Goal: Complete application form

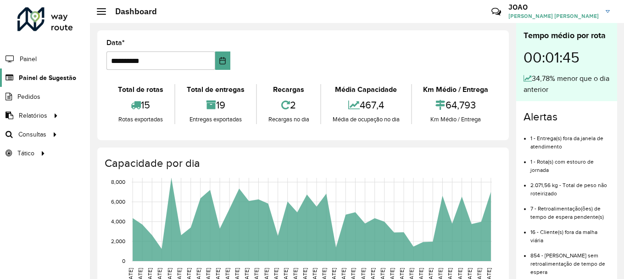
click at [41, 81] on span "Painel de Sugestão" at bounding box center [47, 78] width 57 height 10
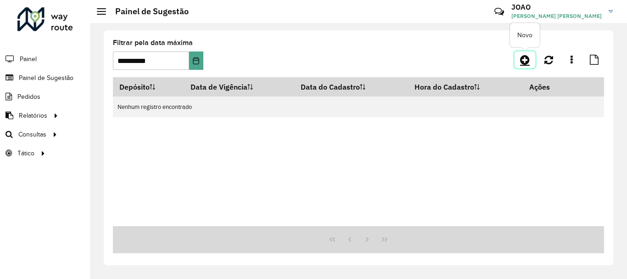
click at [526, 59] on icon at bounding box center [525, 59] width 10 height 11
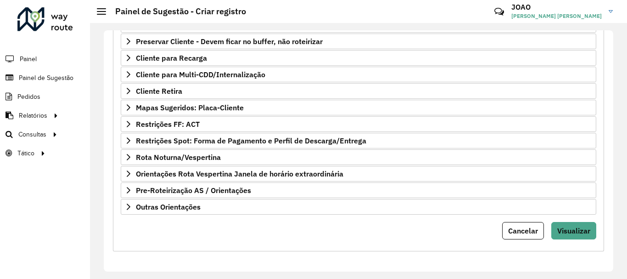
scroll to position [133, 0]
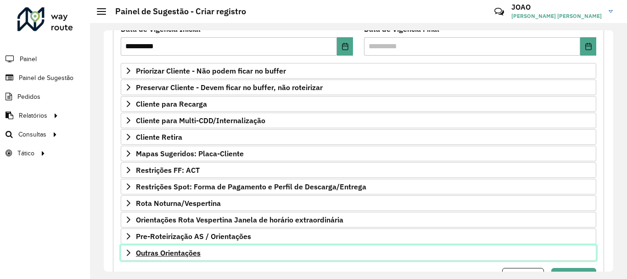
click at [180, 251] on span "Outras Orientações" at bounding box center [168, 252] width 65 height 7
click at [172, 259] on link "Outras Orientações" at bounding box center [359, 253] width 476 height 16
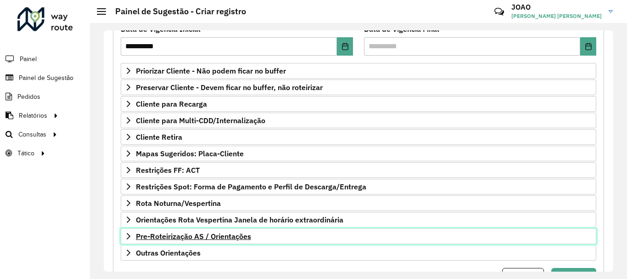
click at [185, 236] on span "Pre-Roteirização AS / Orientações" at bounding box center [193, 235] width 115 height 7
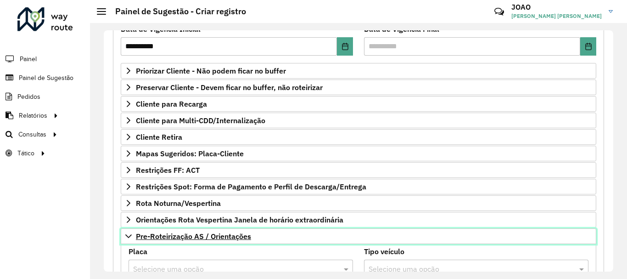
scroll to position [271, 0]
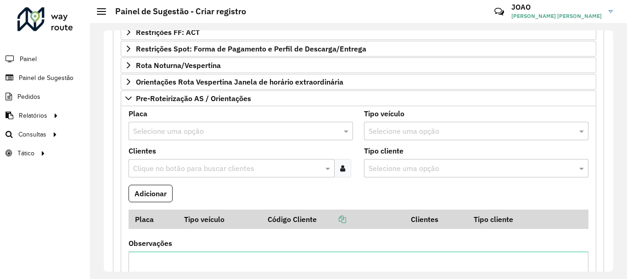
click at [199, 126] on input "text" at bounding box center [231, 131] width 197 height 11
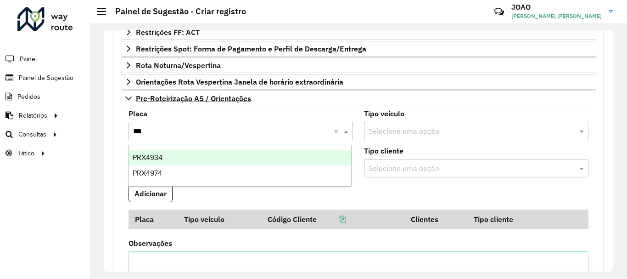
type input "****"
click at [148, 151] on div "PRX4974" at bounding box center [240, 158] width 222 height 16
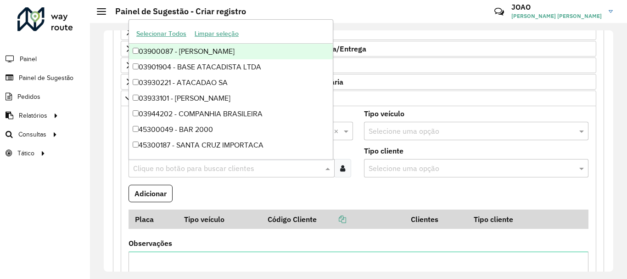
click at [196, 165] on input "text" at bounding box center [227, 168] width 192 height 11
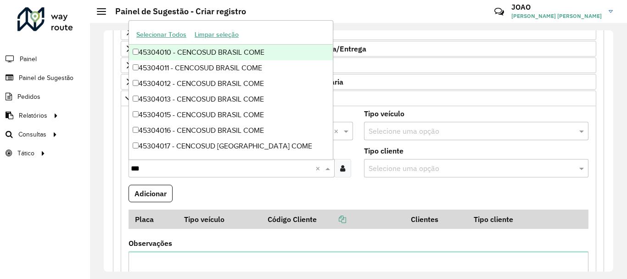
type input "****"
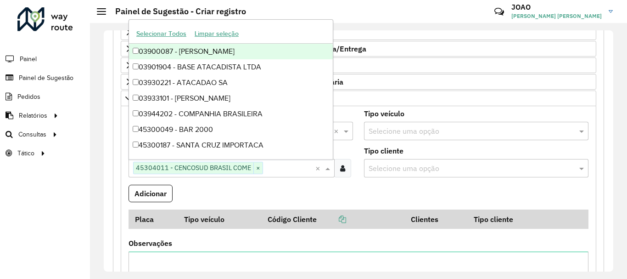
click at [208, 197] on formly-field "Adicionar" at bounding box center [358, 197] width 471 height 25
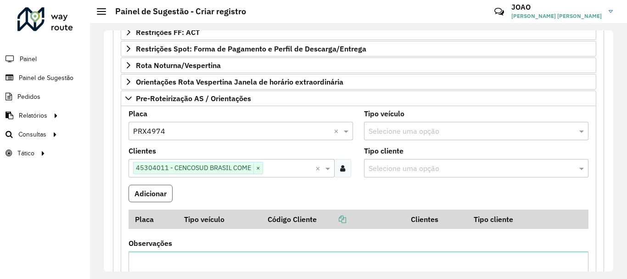
click at [156, 187] on button "Adicionar" at bounding box center [151, 193] width 44 height 17
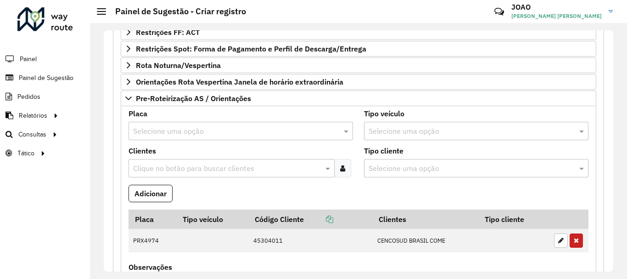
click at [181, 134] on input "text" at bounding box center [231, 131] width 197 height 11
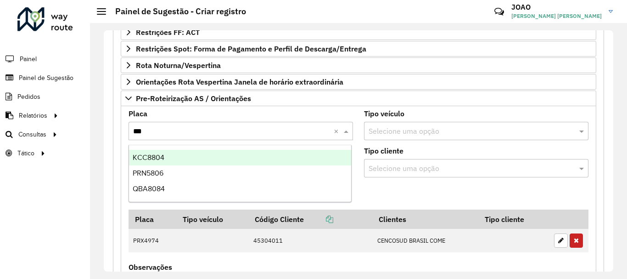
type input "****"
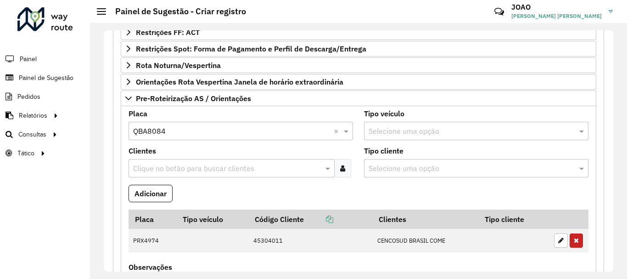
click at [179, 176] on div "Clique no botão para buscar clientes" at bounding box center [232, 168] width 206 height 18
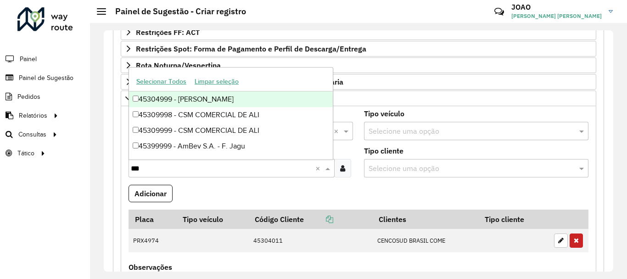
type input "****"
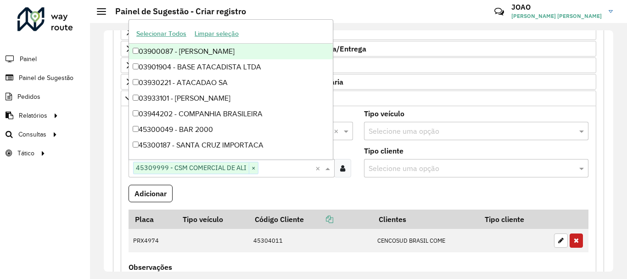
click at [208, 207] on formly-field "Adicionar" at bounding box center [358, 197] width 471 height 25
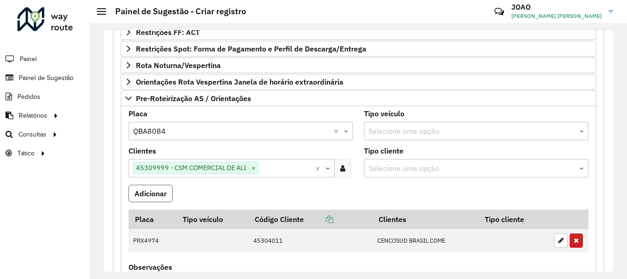
click at [161, 197] on button "Adicionar" at bounding box center [151, 193] width 44 height 17
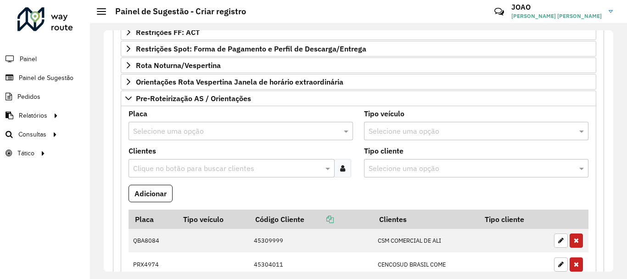
scroll to position [317, 0]
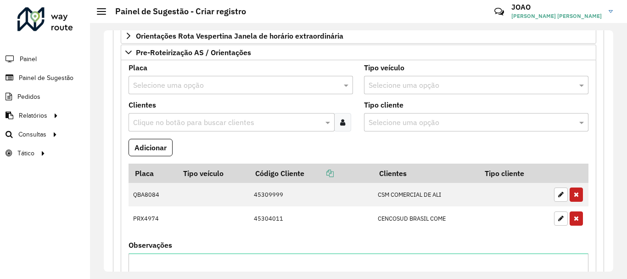
click at [177, 85] on input "text" at bounding box center [231, 85] width 197 height 11
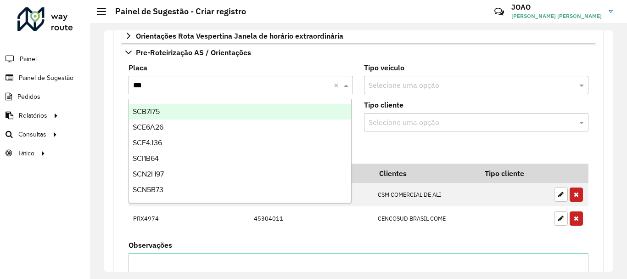
type input "****"
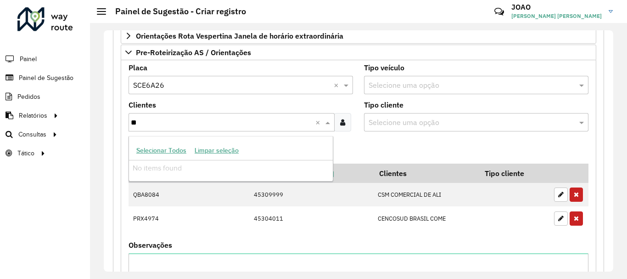
type input "*"
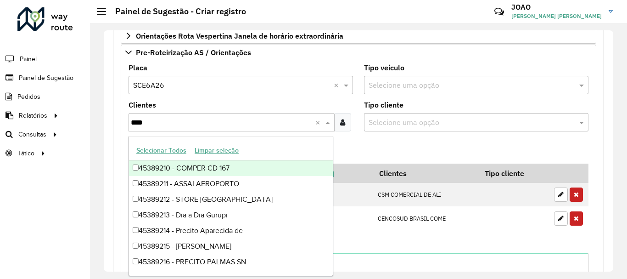
type input "*****"
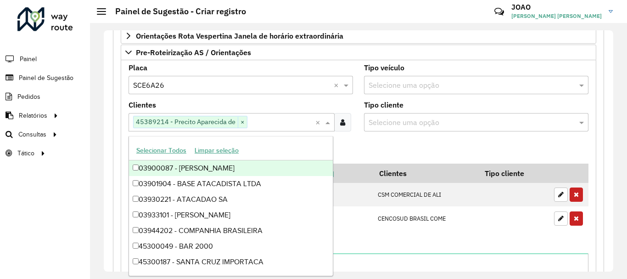
click at [444, 154] on formly-field "Adicionar" at bounding box center [358, 151] width 471 height 25
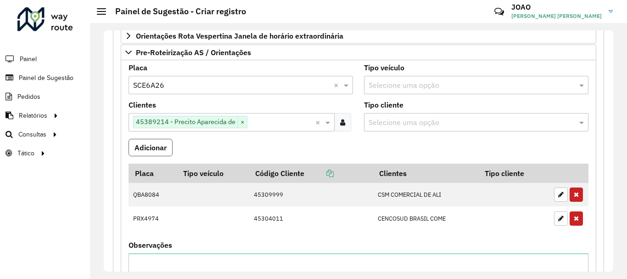
click at [156, 142] on button "Adicionar" at bounding box center [151, 147] width 44 height 17
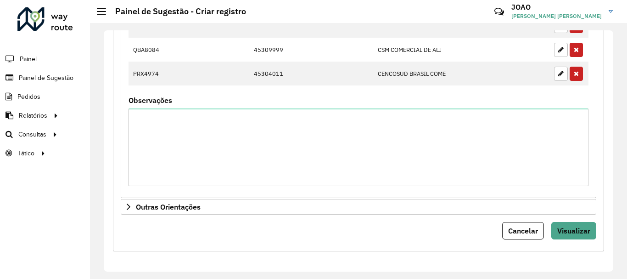
scroll to position [439, 0]
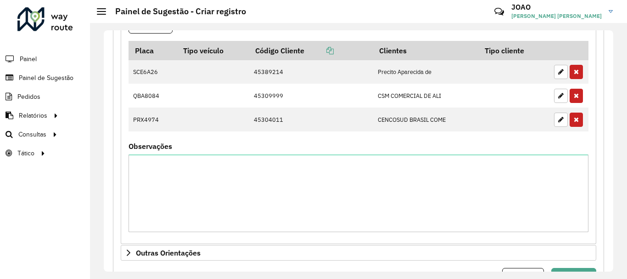
click at [295, 146] on div "Observações" at bounding box center [359, 187] width 460 height 89
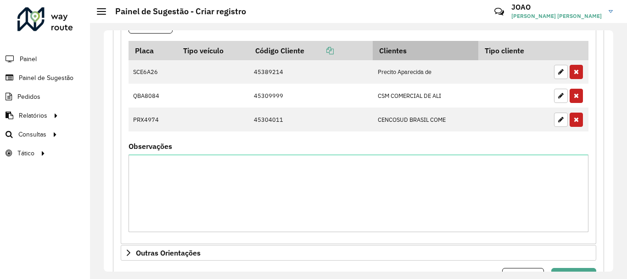
scroll to position [485, 0]
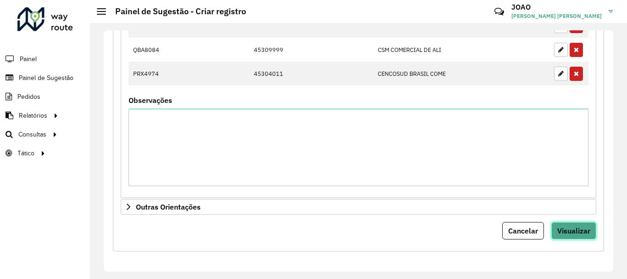
click at [568, 232] on span "Visualizar" at bounding box center [573, 230] width 33 height 9
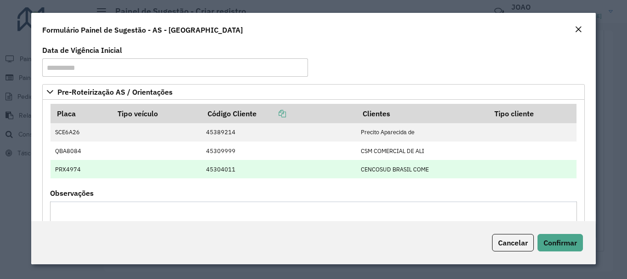
scroll to position [82, 0]
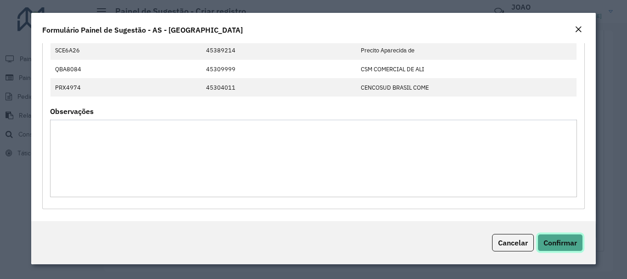
click at [567, 242] on span "Confirmar" at bounding box center [561, 242] width 34 height 9
